Goal: Information Seeking & Learning: Find contact information

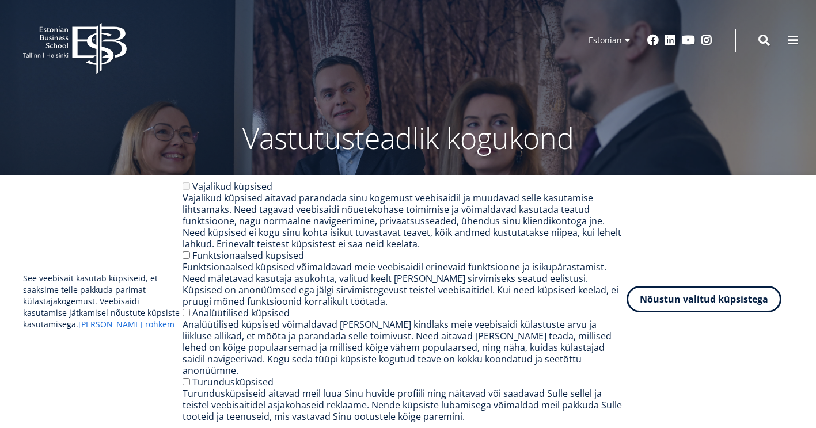
click at [666, 301] on button "Nõustun valitud küpsistega" at bounding box center [703, 299] width 155 height 26
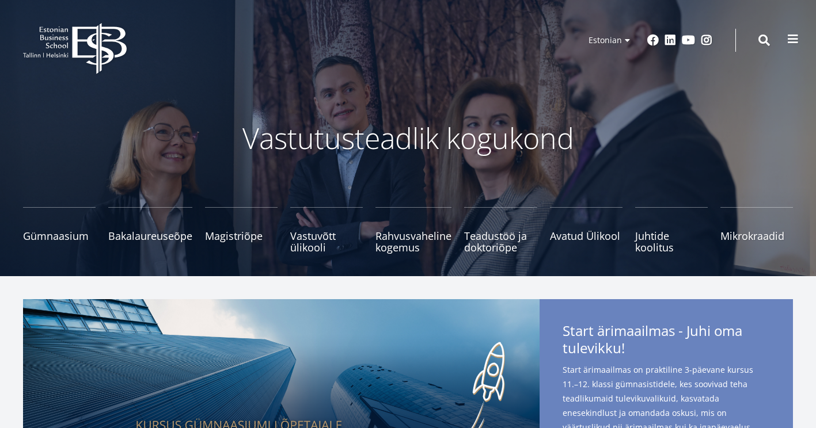
click at [787, 40] on span at bounding box center [793, 39] width 12 height 12
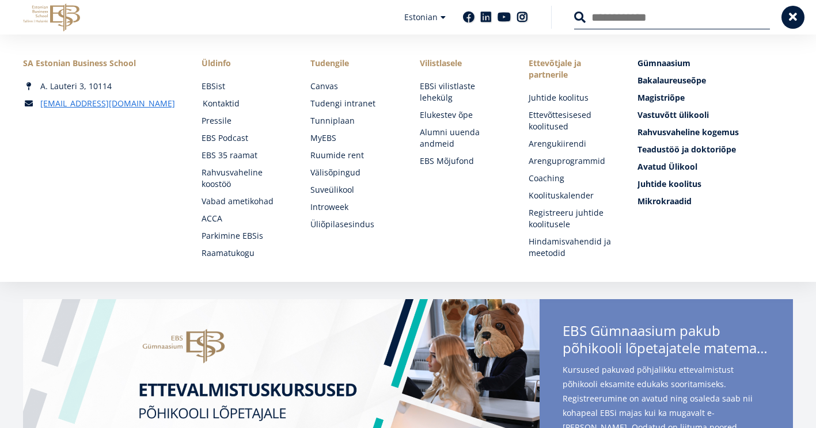
click at [228, 102] on link "Kontaktid" at bounding box center [246, 104] width 86 height 12
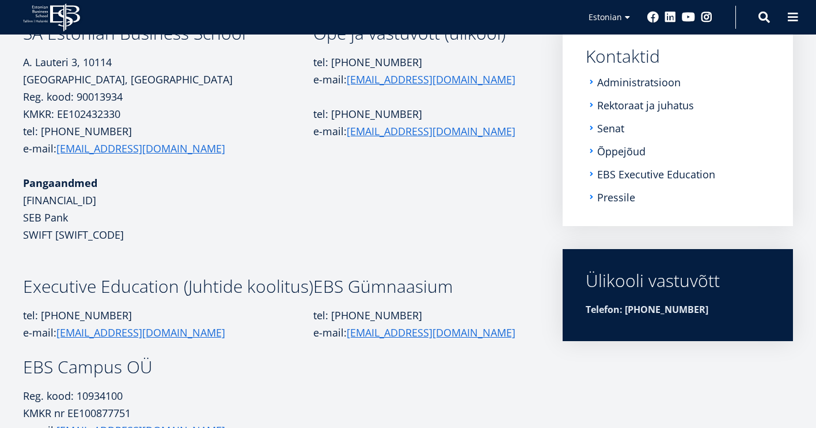
scroll to position [185, 0]
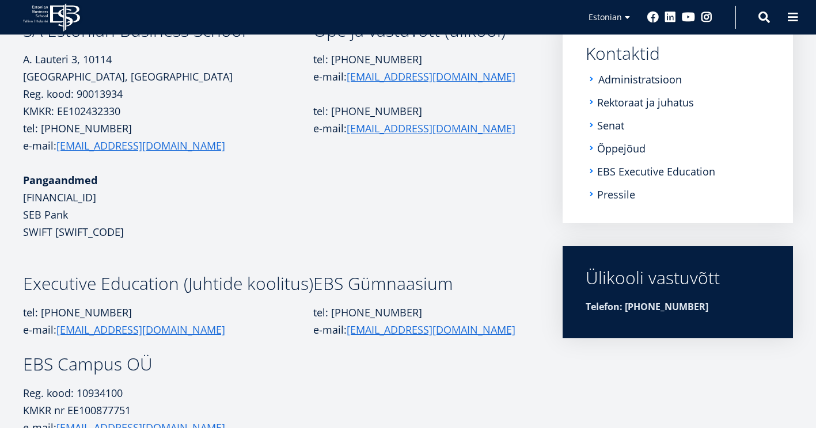
click at [658, 77] on link "Administratsioon" at bounding box center [639, 80] width 83 height 12
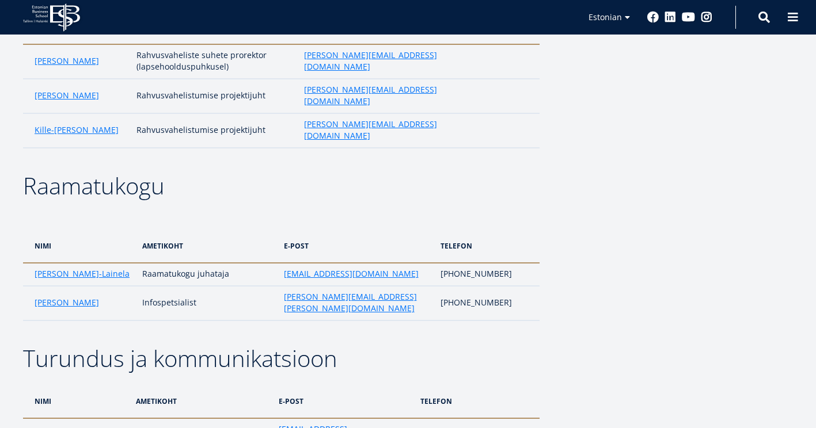
scroll to position [1669, 0]
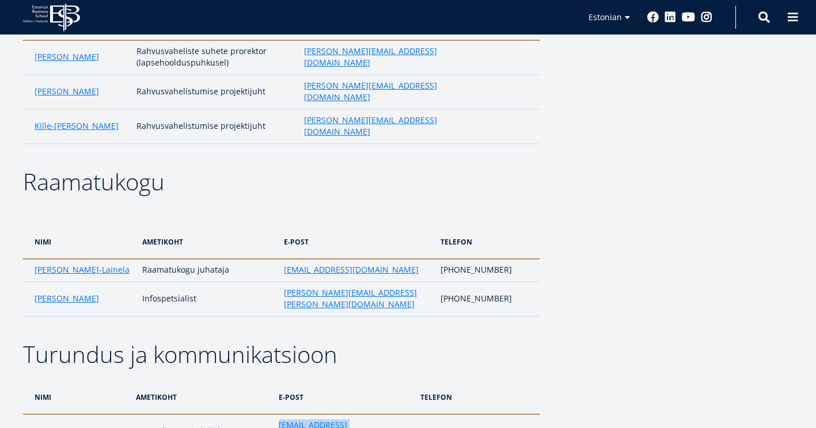
drag, startPoint x: 372, startPoint y: 219, endPoint x: 276, endPoint y: 222, distance: 96.7
click at [276, 414] on td "loore.jaanson@ebs.ee" at bounding box center [344, 431] width 142 height 35
copy link "loore.jaanson@ebs.ee"
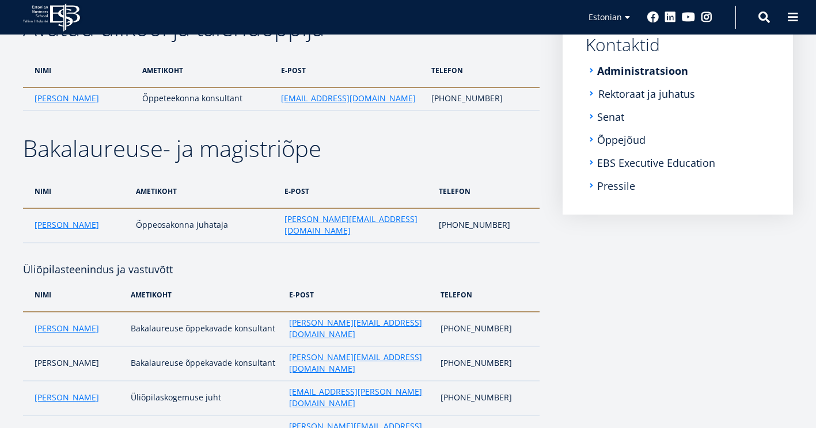
scroll to position [196, 0]
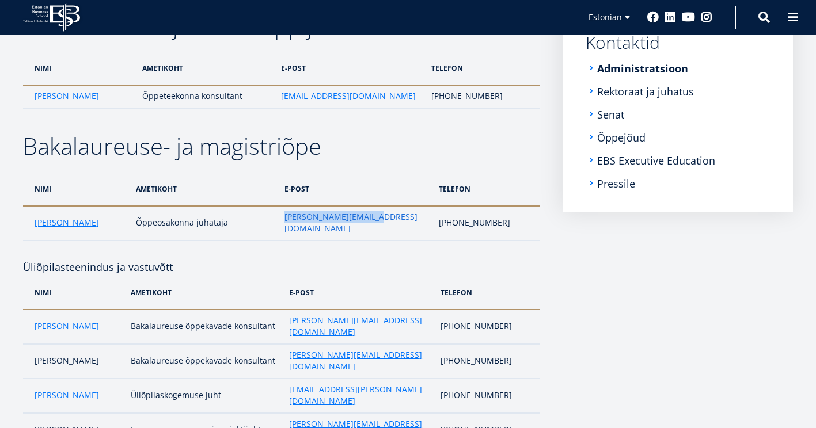
drag, startPoint x: 380, startPoint y: 221, endPoint x: 283, endPoint y: 216, distance: 98.0
click at [283, 216] on td "monika.siiraki@ebs.ee" at bounding box center [356, 223] width 154 height 35
copy link "monika.siiraki@ebs.ee"
